Goal: Check status

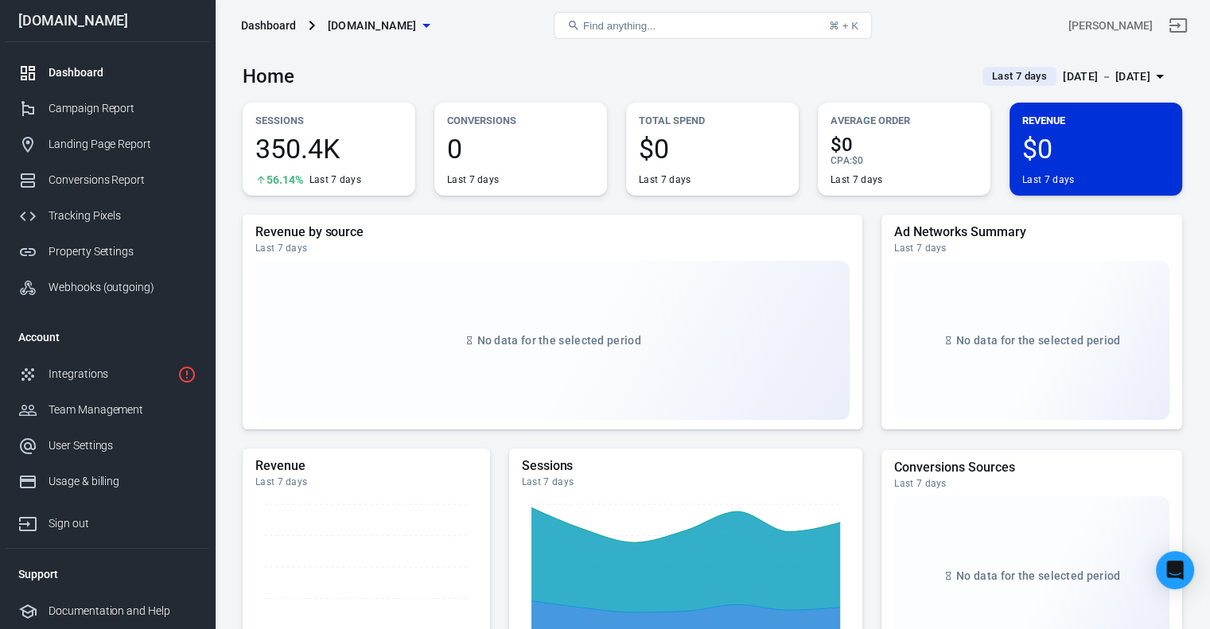
click at [417, 31] on icon "button" at bounding box center [426, 25] width 19 height 19
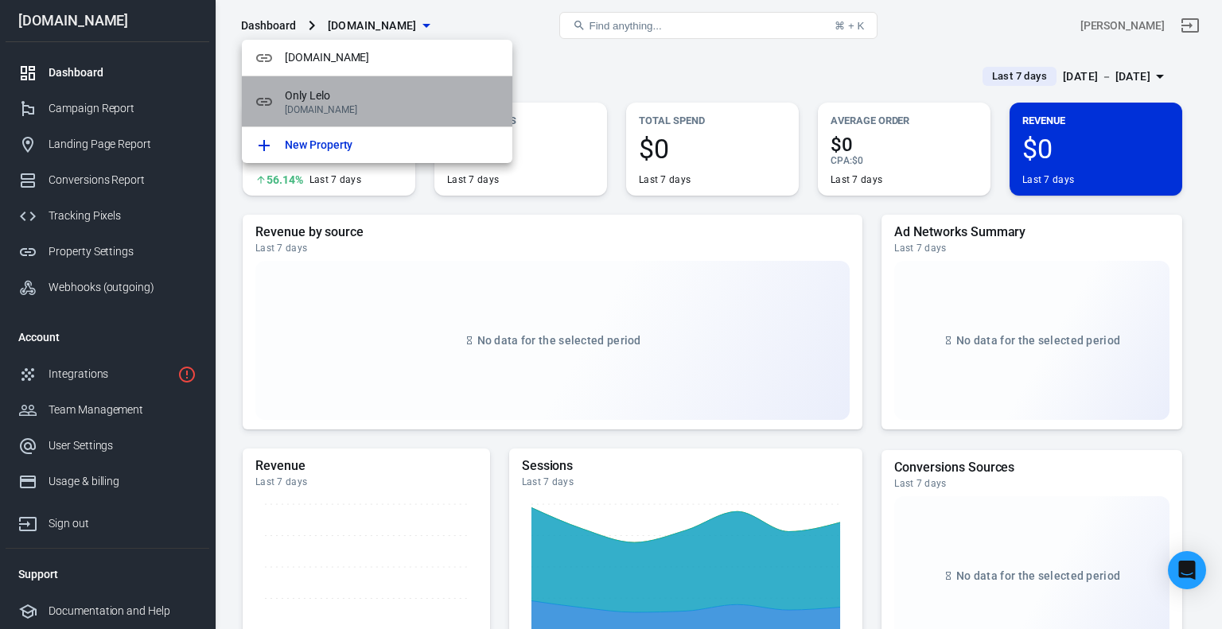
click at [352, 104] on p "[DOMAIN_NAME]" at bounding box center [392, 109] width 215 height 11
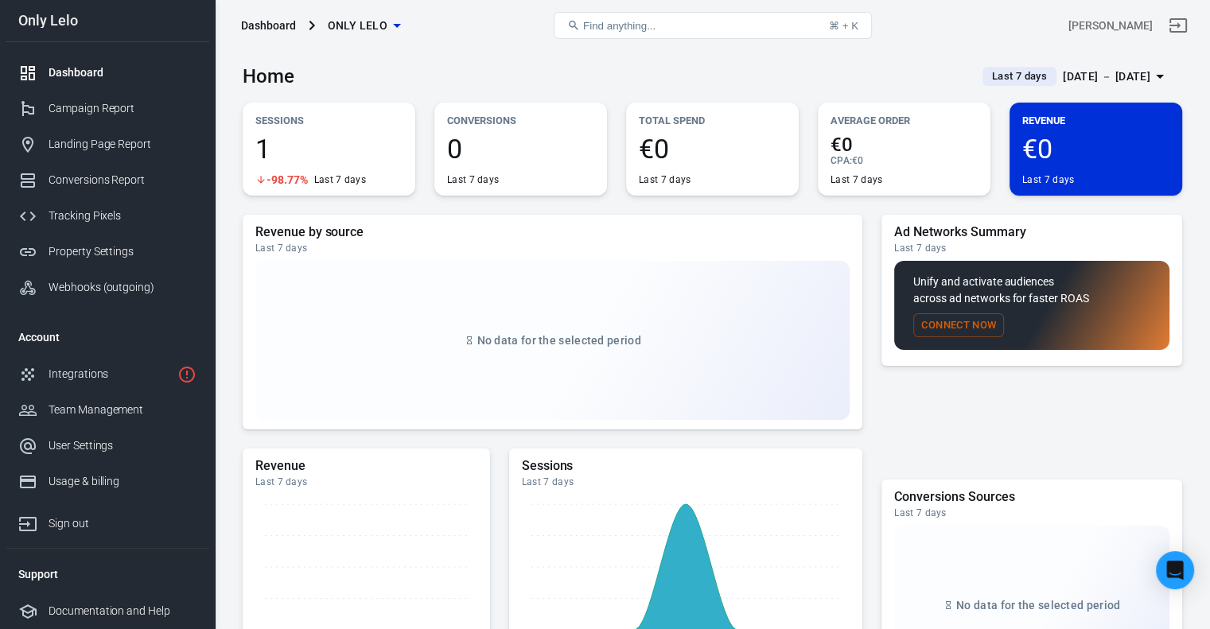
click at [290, 132] on div "Sessions 1 -98.77% Last 7 days" at bounding box center [329, 149] width 173 height 93
